Goal: Information Seeking & Learning: Learn about a topic

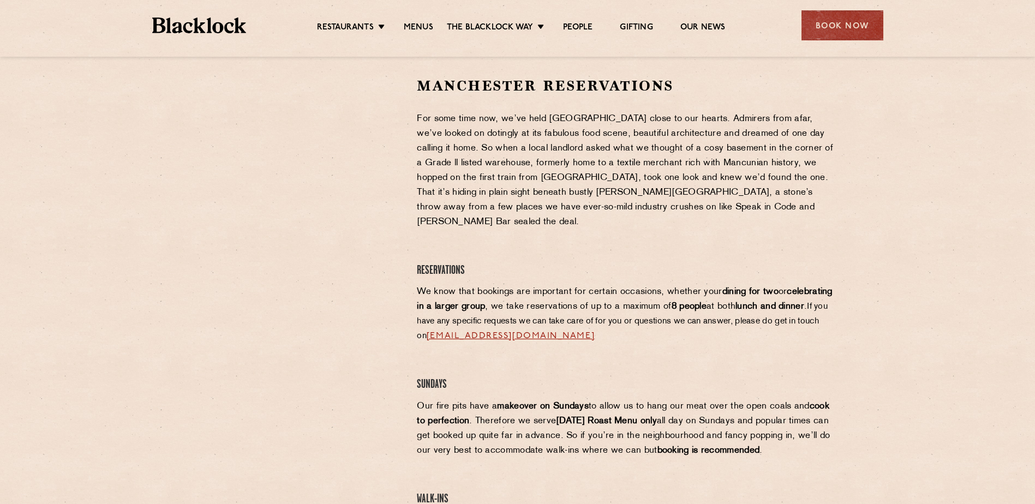
scroll to position [327, 0]
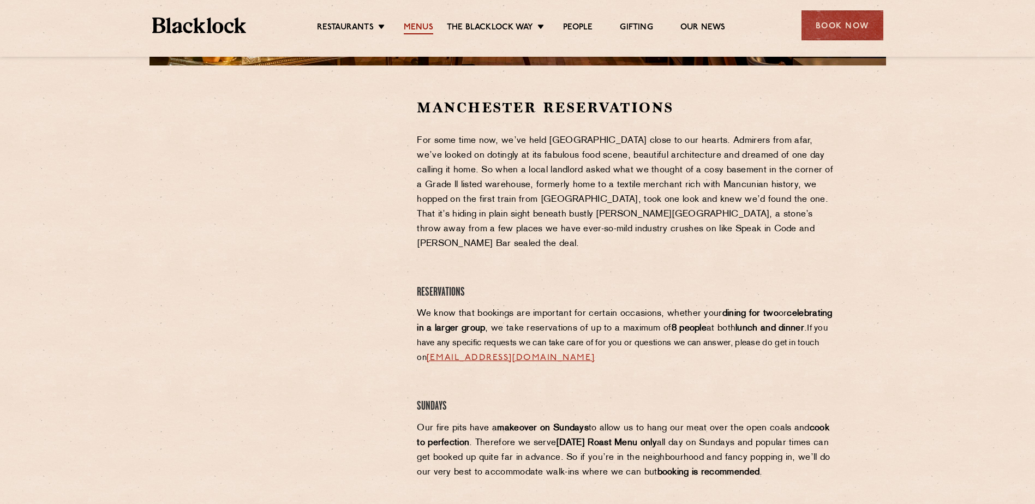
click at [420, 26] on link "Menus" at bounding box center [418, 28] width 29 height 12
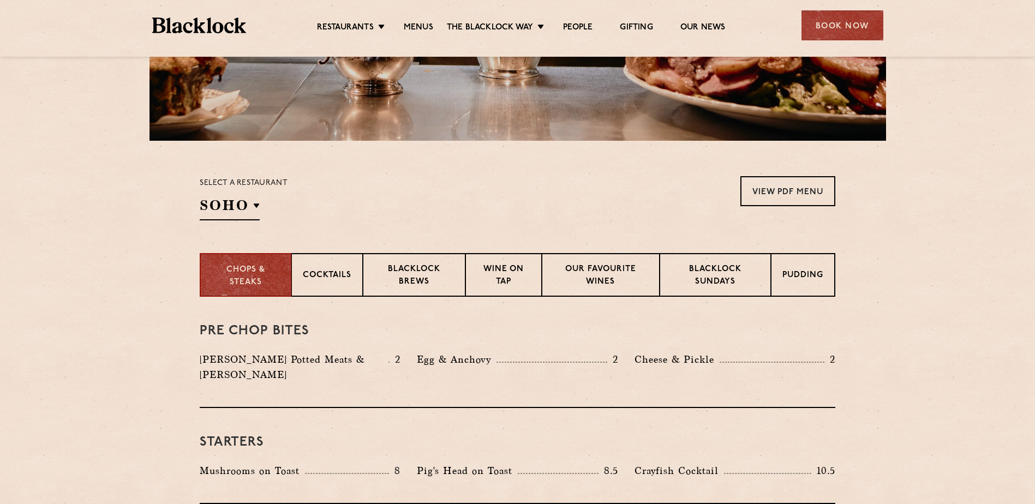
scroll to position [327, 0]
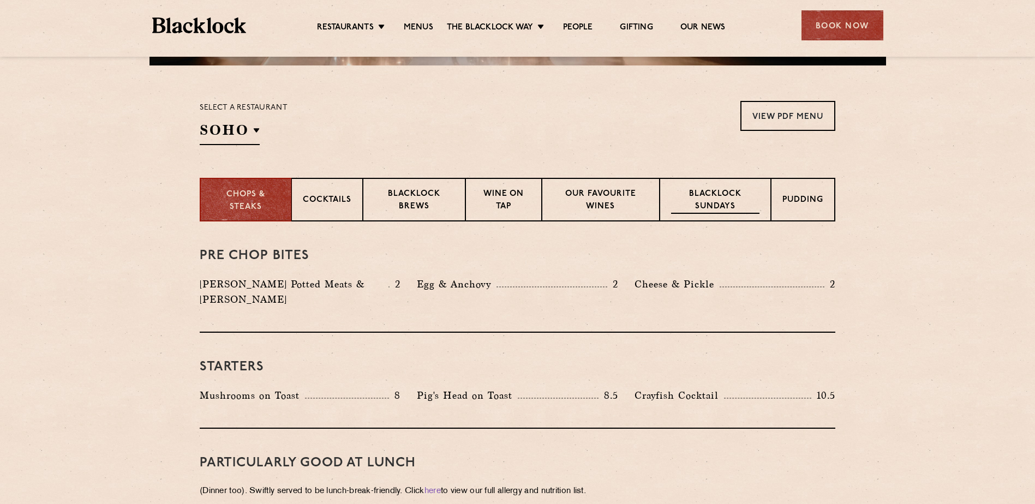
click at [725, 194] on p "Blacklock Sundays" at bounding box center [715, 201] width 88 height 26
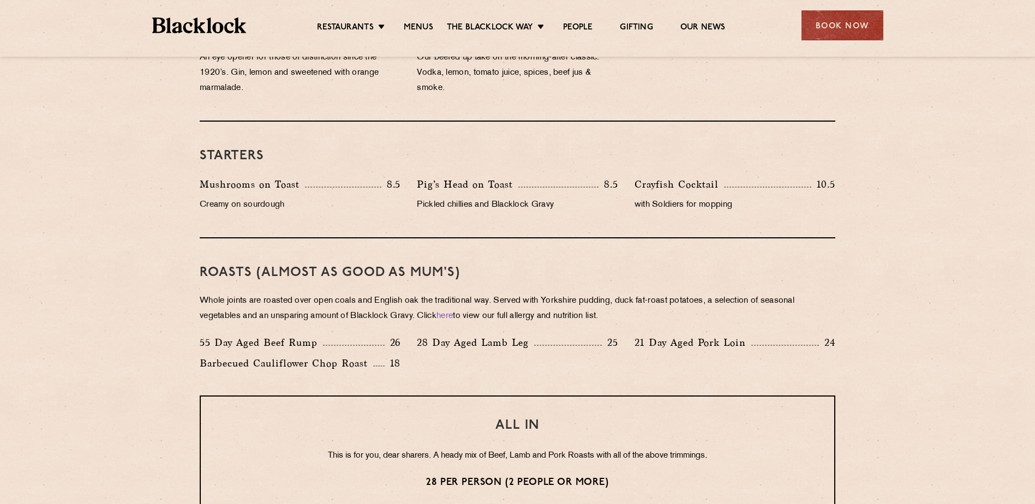
scroll to position [600, 0]
click at [415, 22] on link "Menus" at bounding box center [418, 28] width 29 height 12
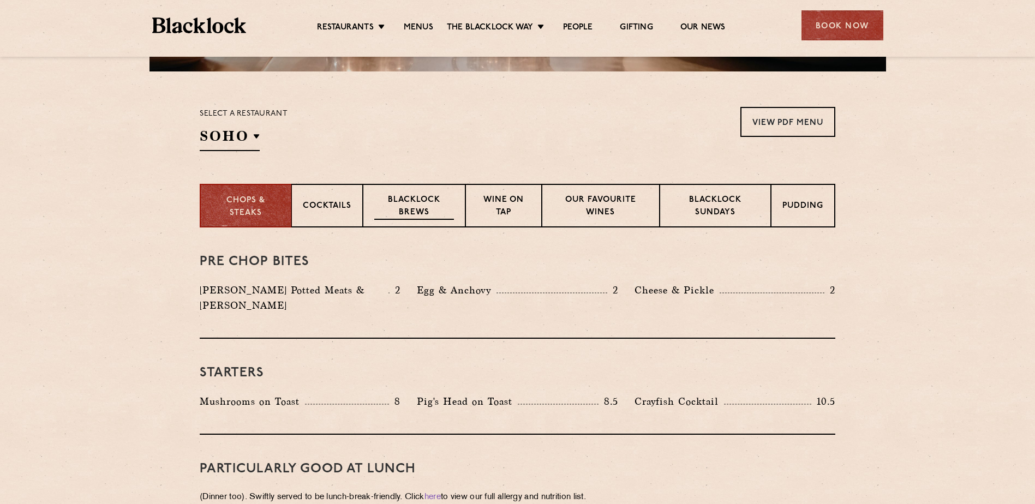
scroll to position [327, 0]
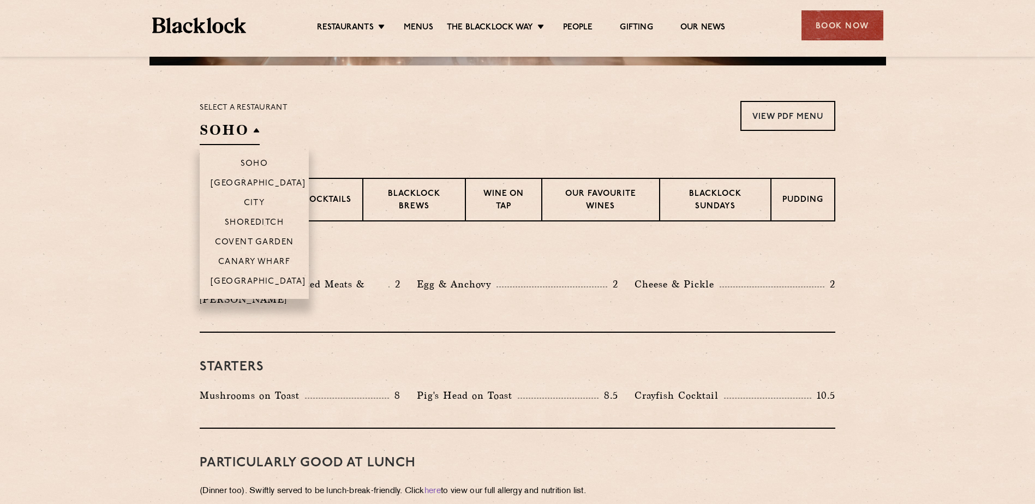
click at [245, 128] on h2 "SOHO" at bounding box center [230, 133] width 60 height 25
click at [258, 282] on p "[GEOGRAPHIC_DATA]" at bounding box center [259, 282] width 96 height 11
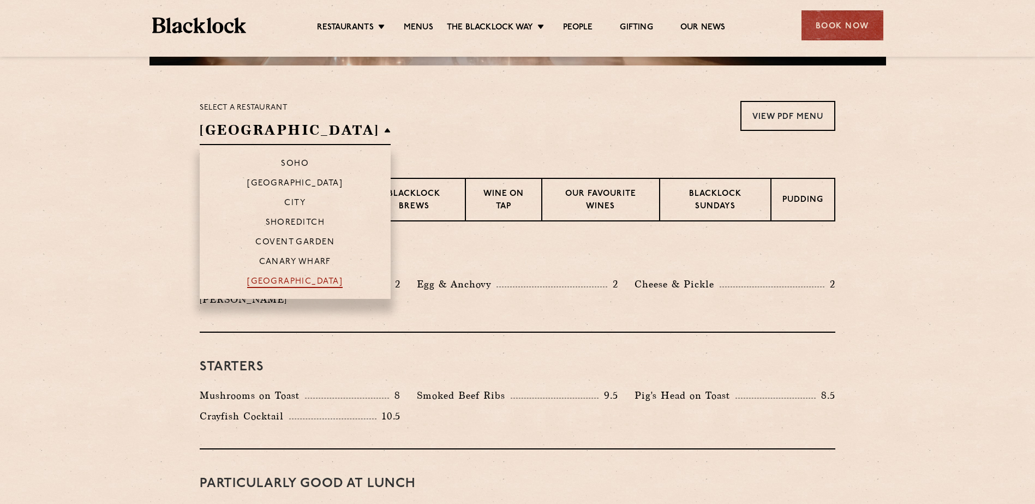
click at [258, 282] on p "[GEOGRAPHIC_DATA]" at bounding box center [295, 282] width 96 height 11
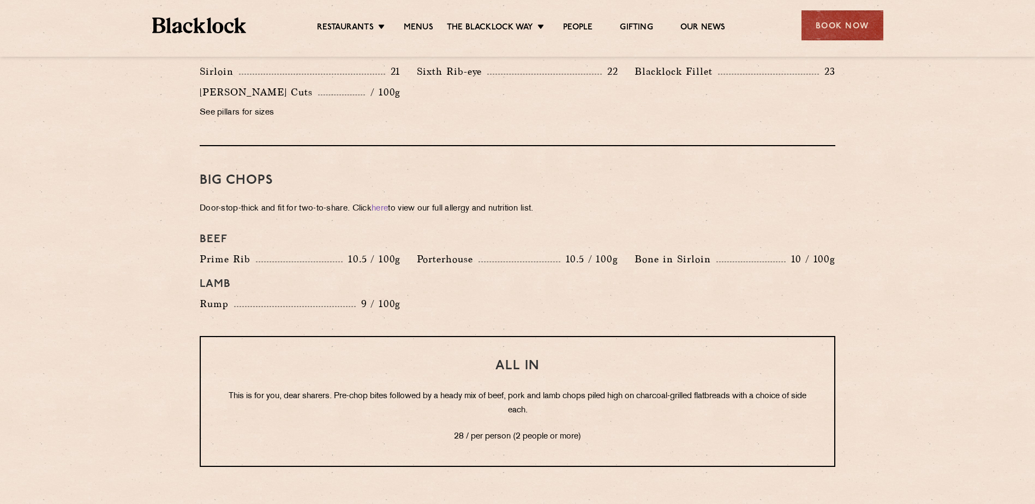
scroll to position [1037, 0]
